Goal: Information Seeking & Learning: Learn about a topic

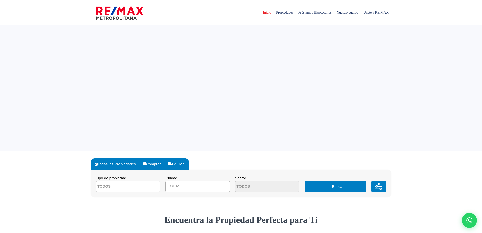
select select
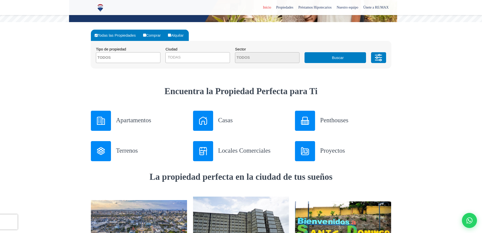
scroll to position [47, 0]
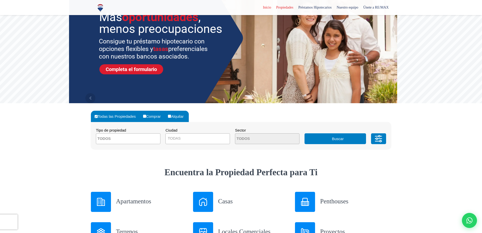
click at [274, 9] on span "Propiedades" at bounding box center [285, 8] width 22 height 8
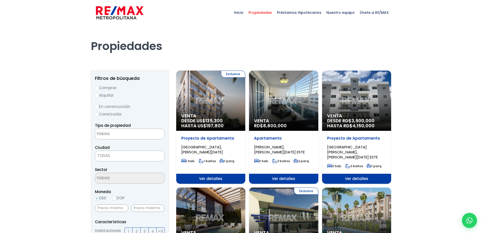
select select
click at [265, 109] on div "Venta RD$ 8,800,000" at bounding box center [283, 101] width 69 height 60
